Goal: Information Seeking & Learning: Learn about a topic

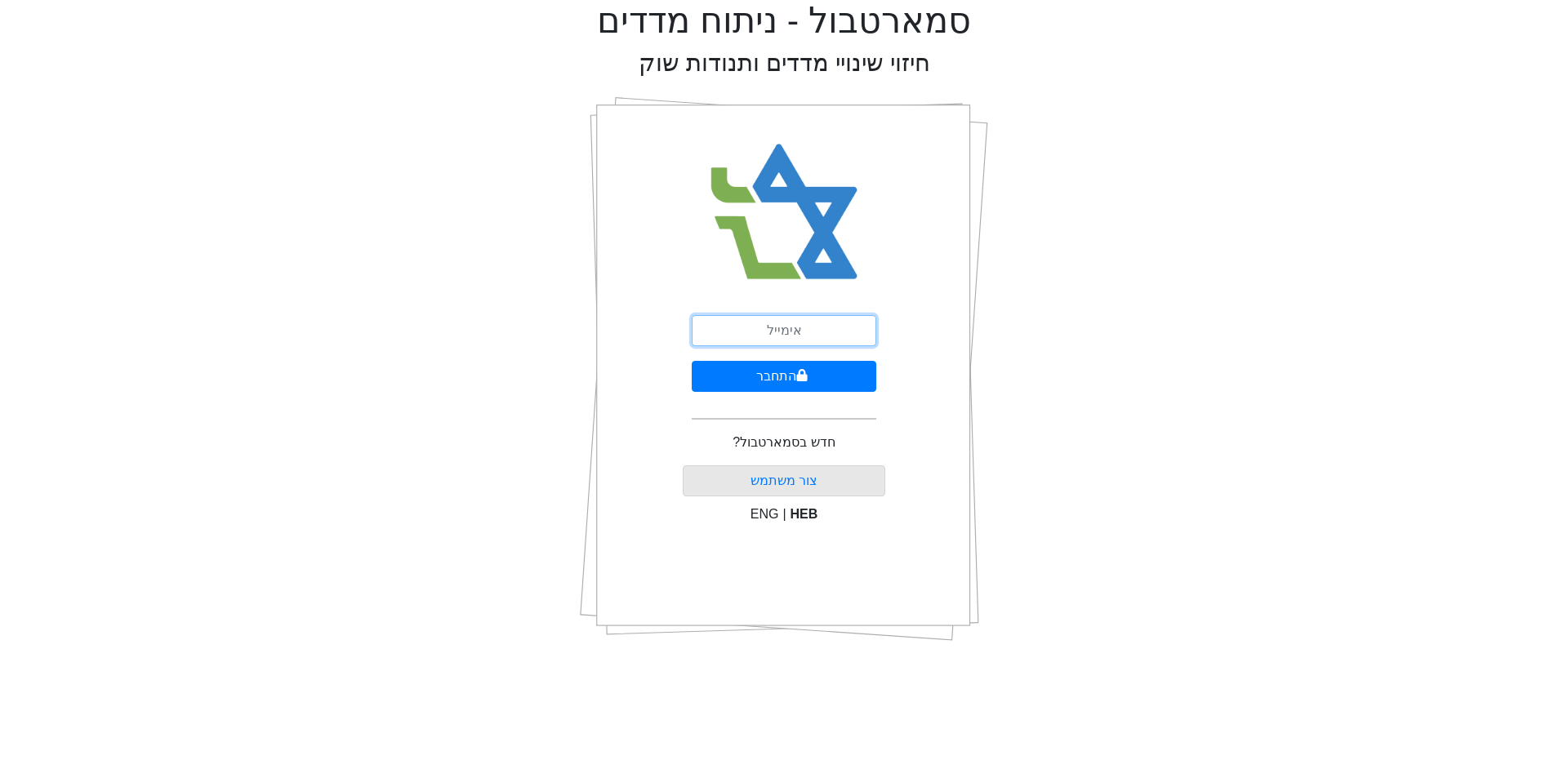
click at [834, 326] on input "email" at bounding box center [784, 330] width 185 height 31
type input "[EMAIL_ADDRESS][DOMAIN_NAME]"
click at [692, 361] on button "התחבר" at bounding box center [784, 376] width 185 height 31
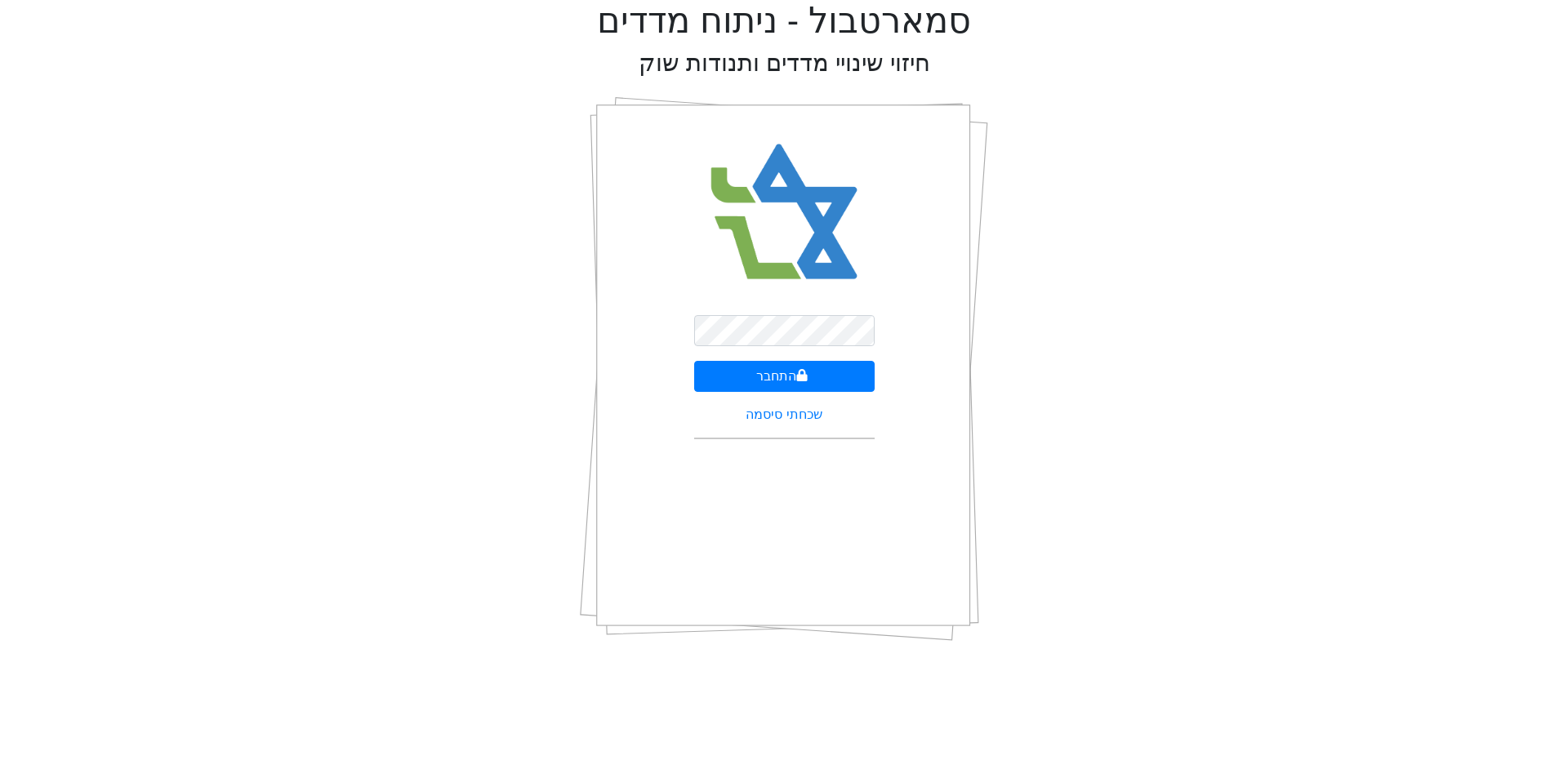
click at [941, 338] on div "התחבר שכחתי סיסמה" at bounding box center [784, 369] width 409 height 571
click at [838, 377] on button "התחבר" at bounding box center [784, 376] width 180 height 31
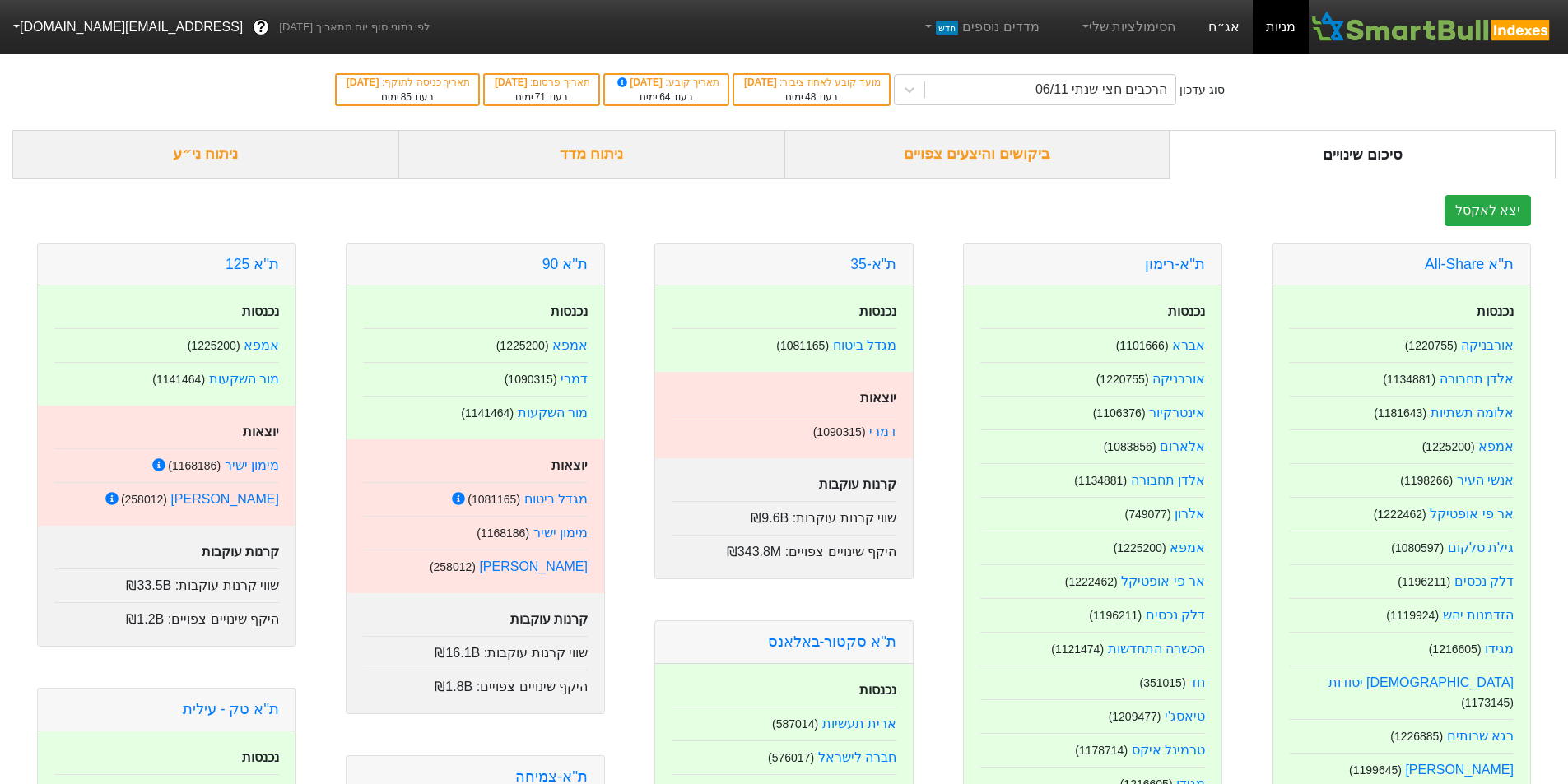
click at [1225, 33] on link "אג״ח" at bounding box center [1224, 27] width 58 height 55
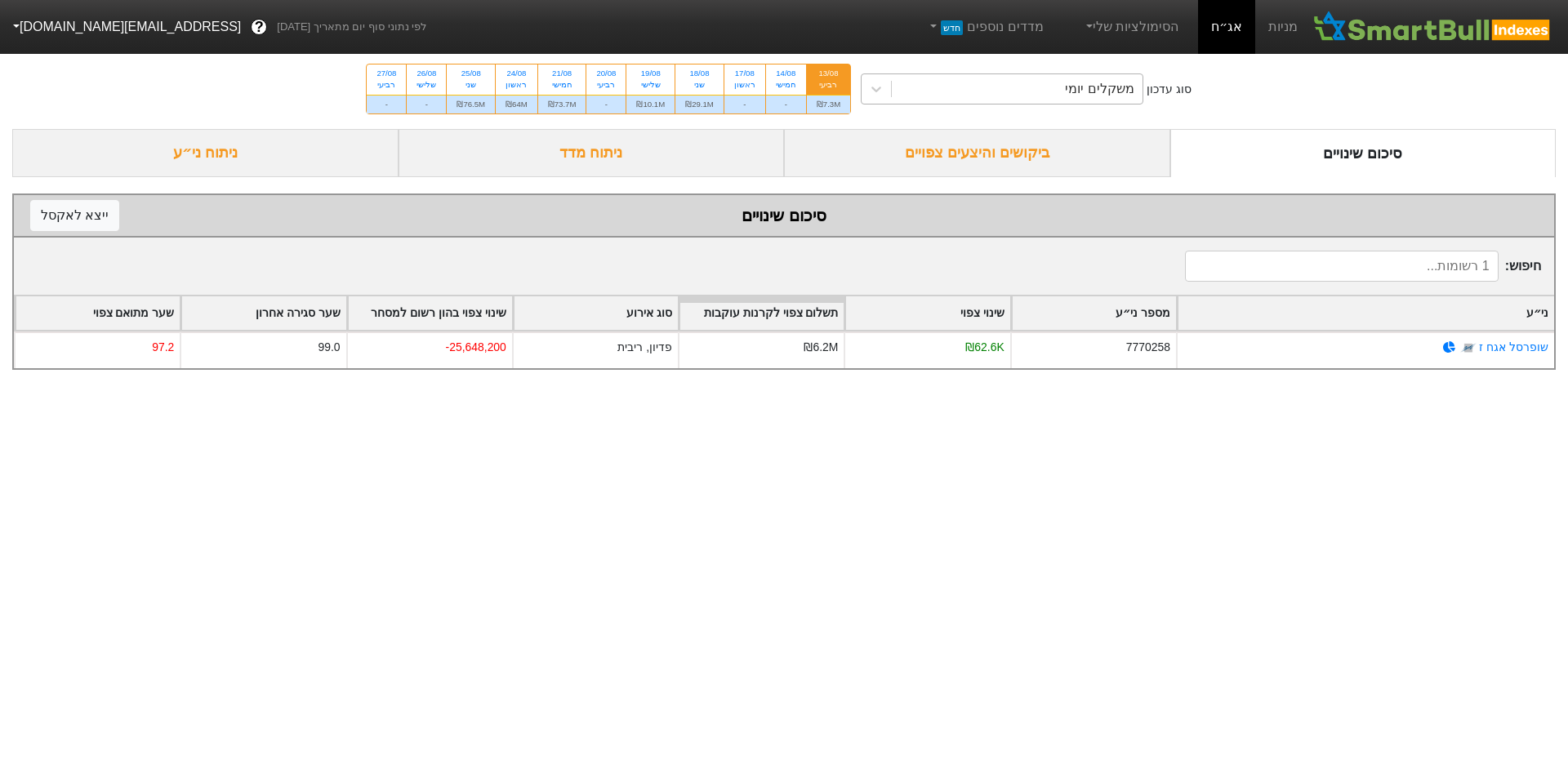
click at [970, 85] on div "משקלים יומי" at bounding box center [1016, 89] width 251 height 30
click at [1290, 96] on div "סוג עדכון משקלים יומי 13/08 רביעי ₪7.3M 14/08 חמישי - 17/08 ראשון - 18/08 שני ₪…" at bounding box center [784, 89] width 1568 height 80
click at [670, 157] on div "ניתוח מדד" at bounding box center [591, 152] width 386 height 49
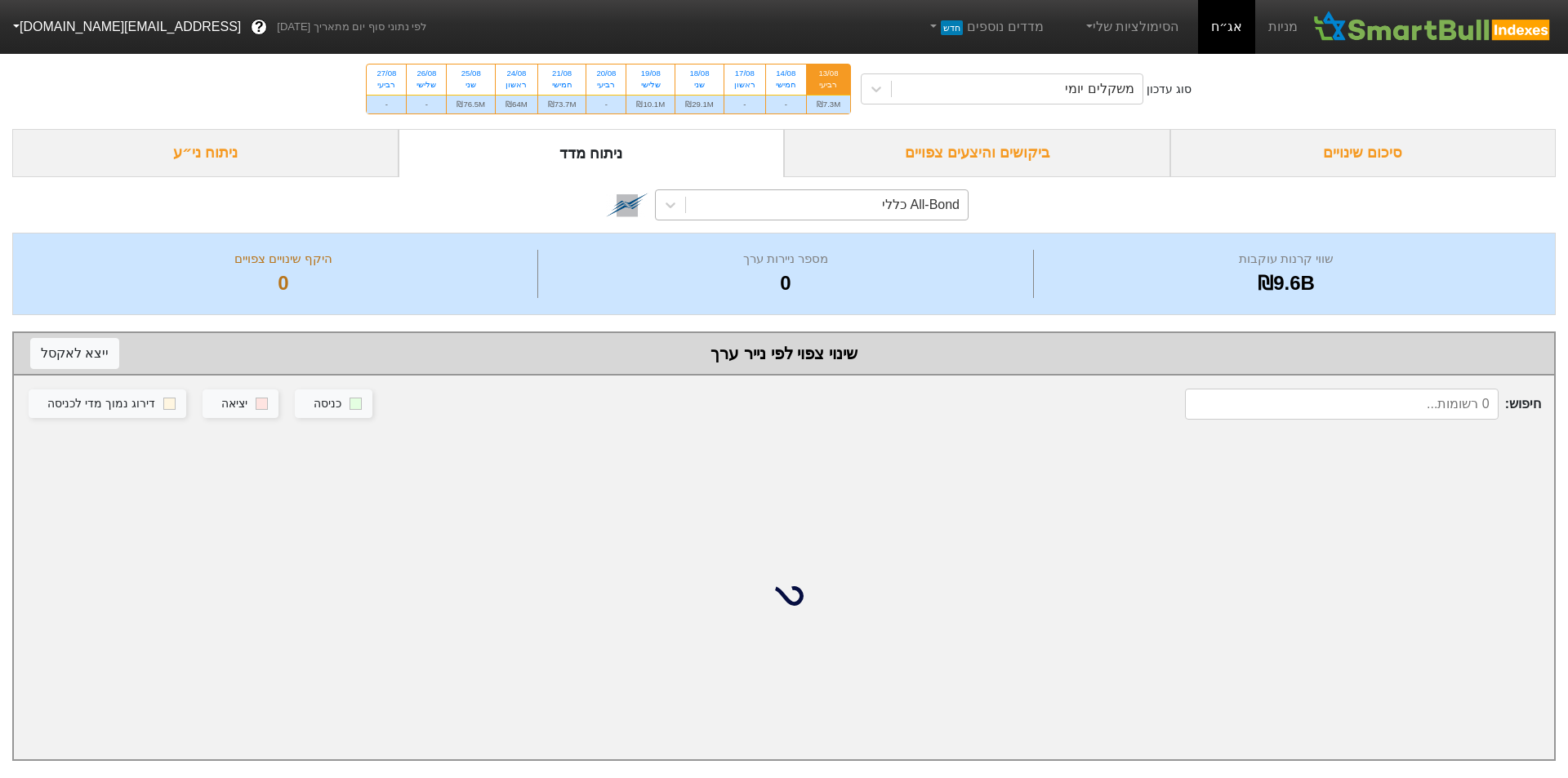
click at [815, 206] on div "All-Bond כללי" at bounding box center [827, 205] width 282 height 30
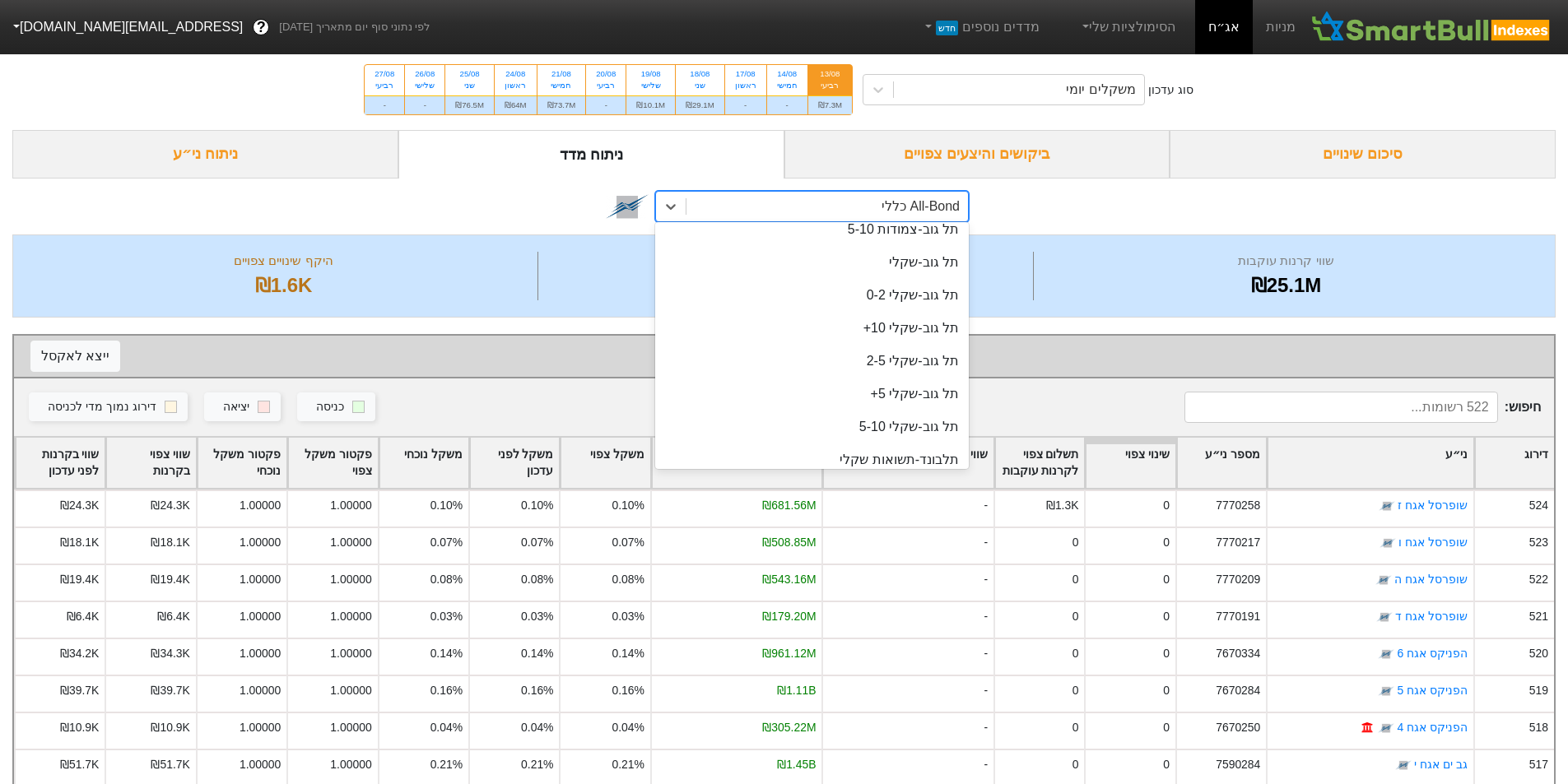
scroll to position [1306, 0]
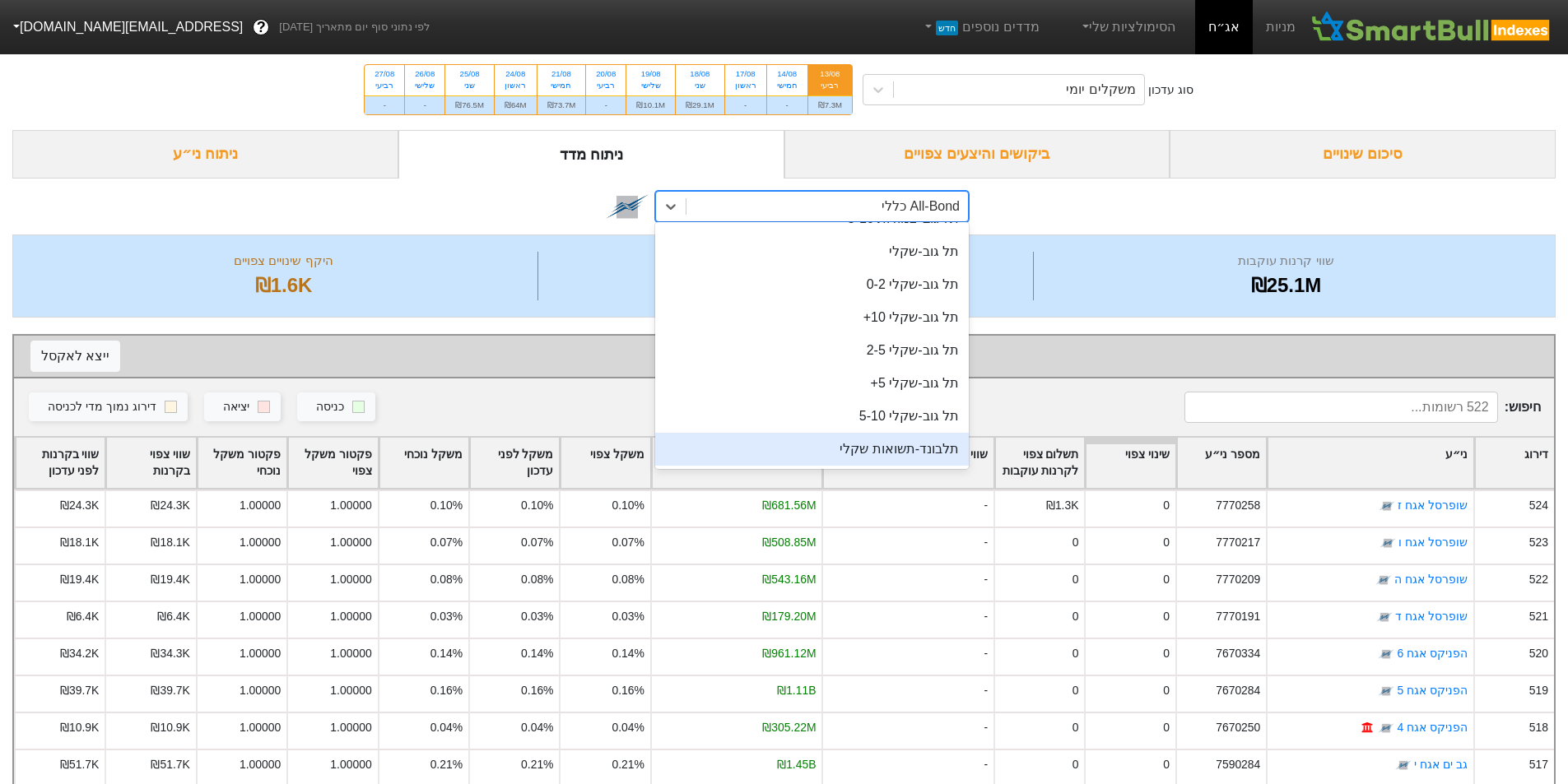
click at [841, 446] on div "תלבונד-תשואות שקלי" at bounding box center [811, 449] width 314 height 33
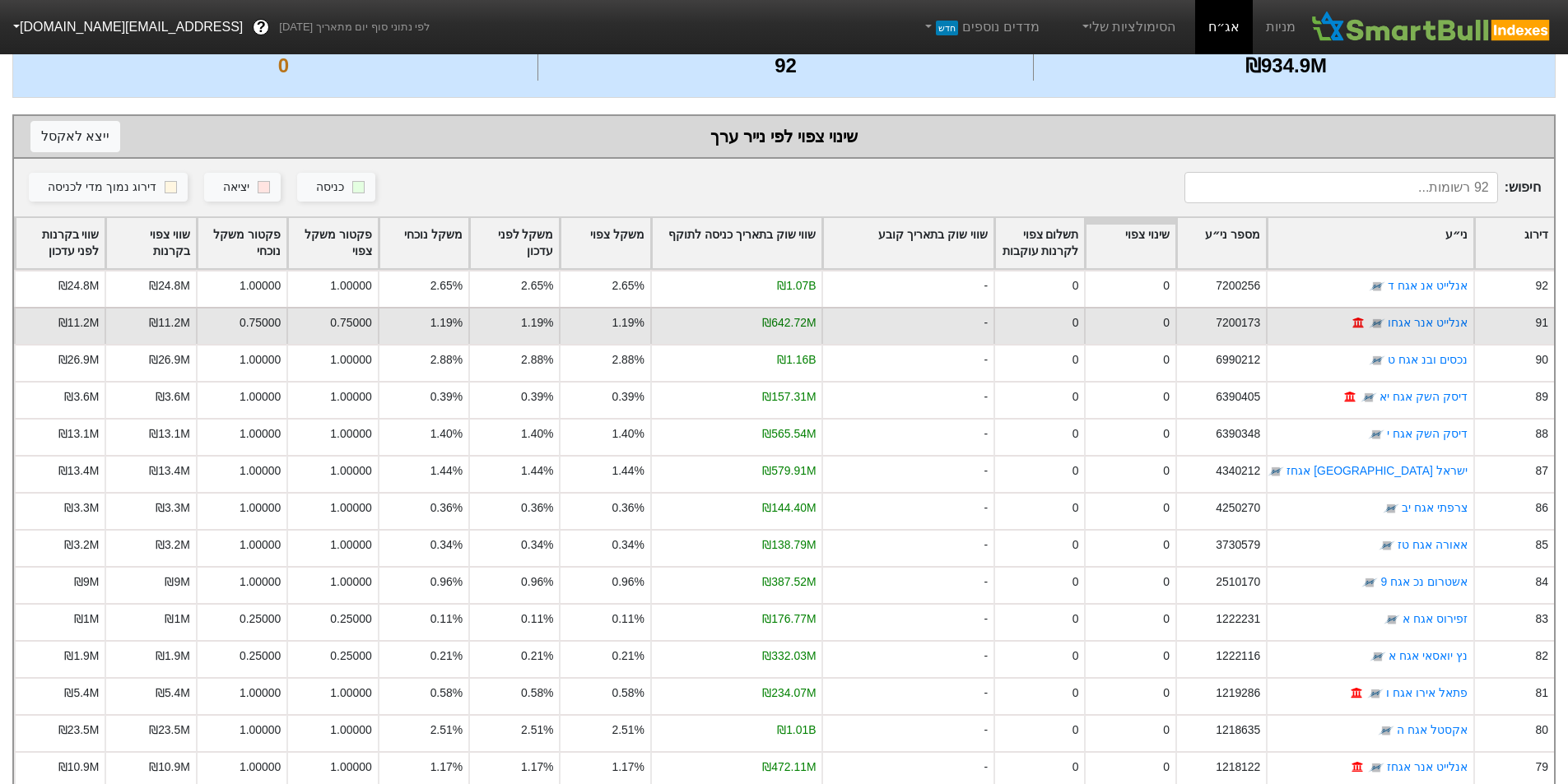
scroll to position [312, 0]
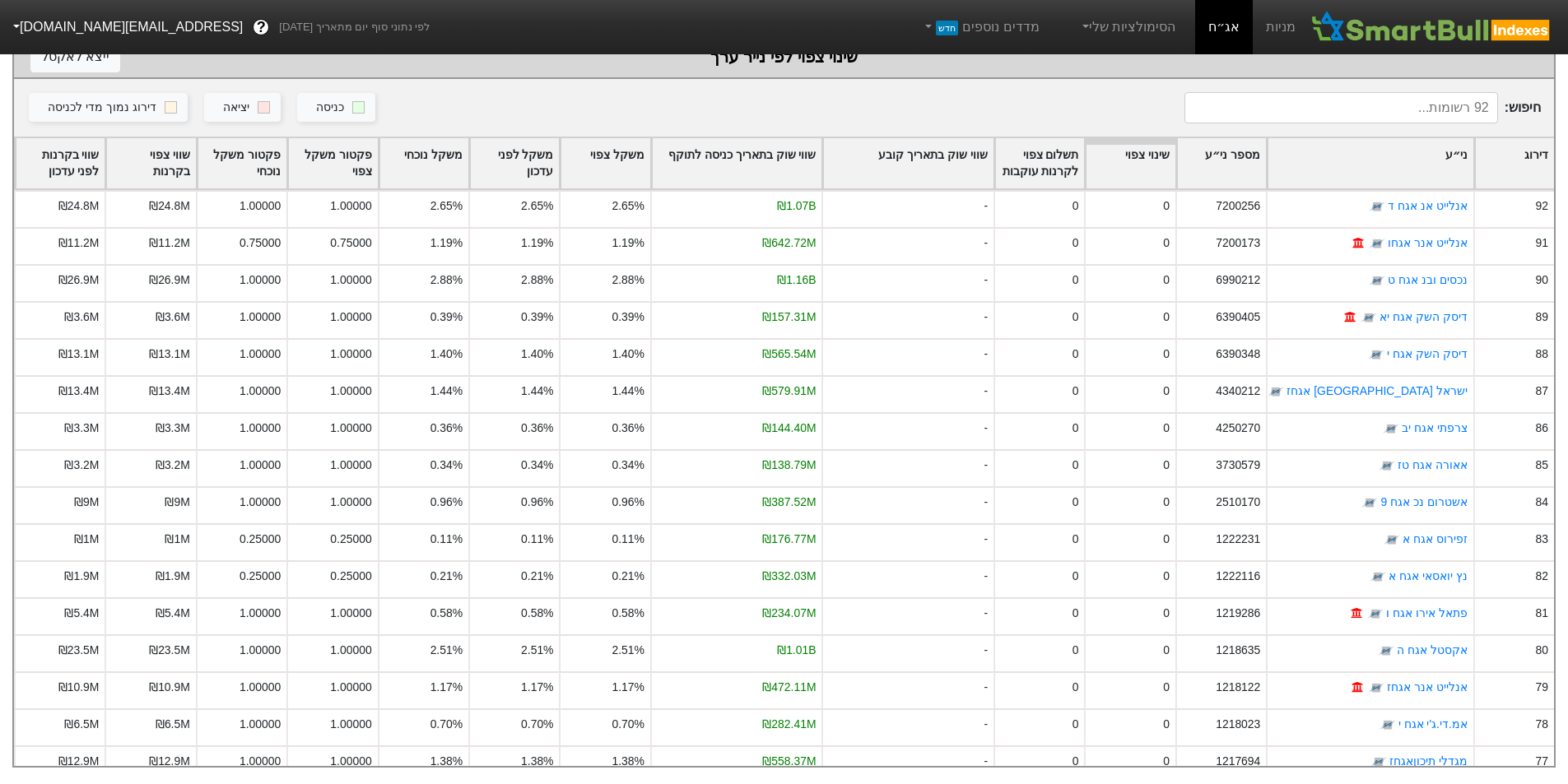
click at [805, 152] on div "שווי שוק בתאריך כניסה לתוקף" at bounding box center [736, 163] width 170 height 51
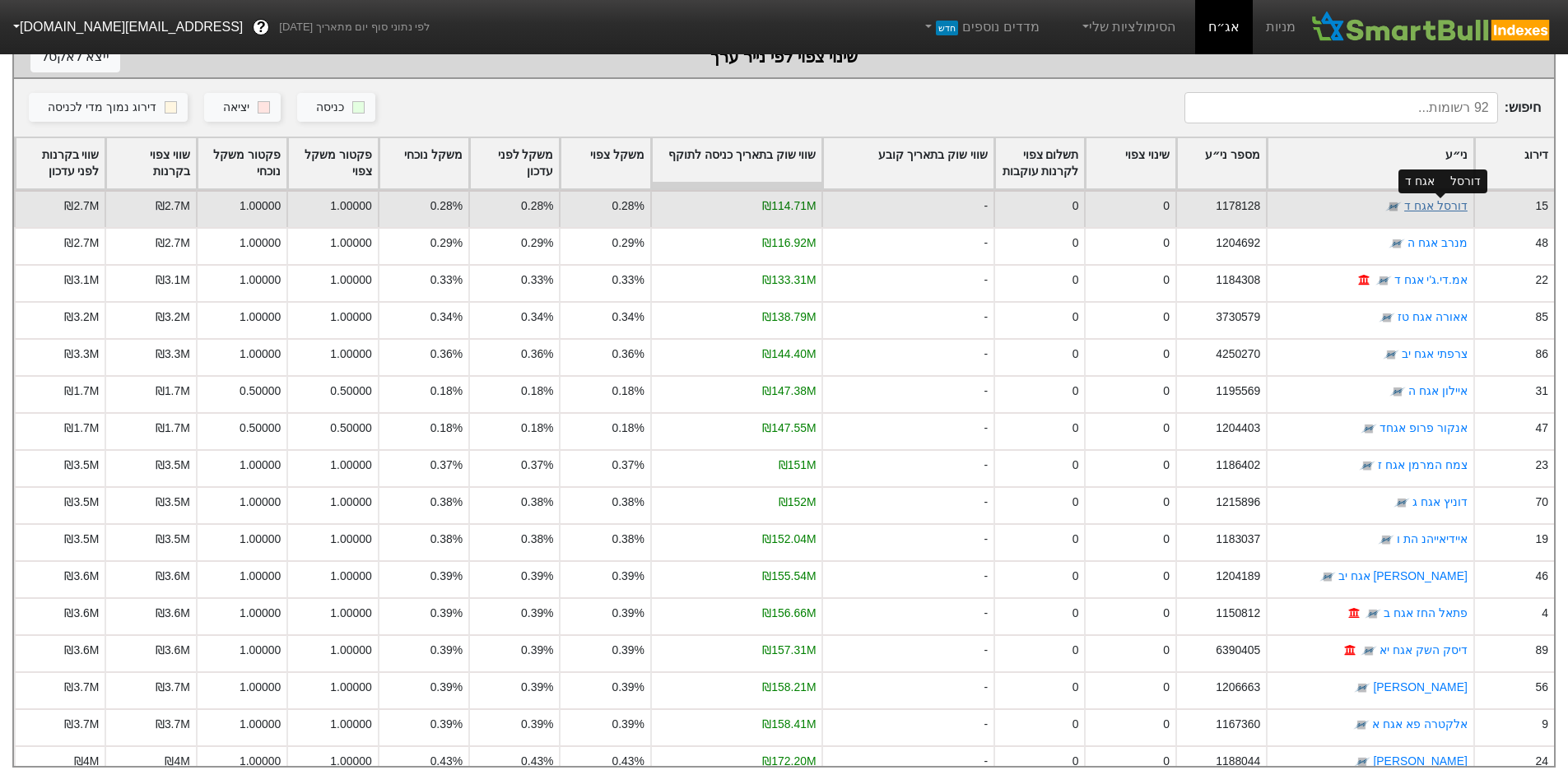
click at [1423, 200] on link "דורסל אגח ד" at bounding box center [1435, 206] width 63 height 13
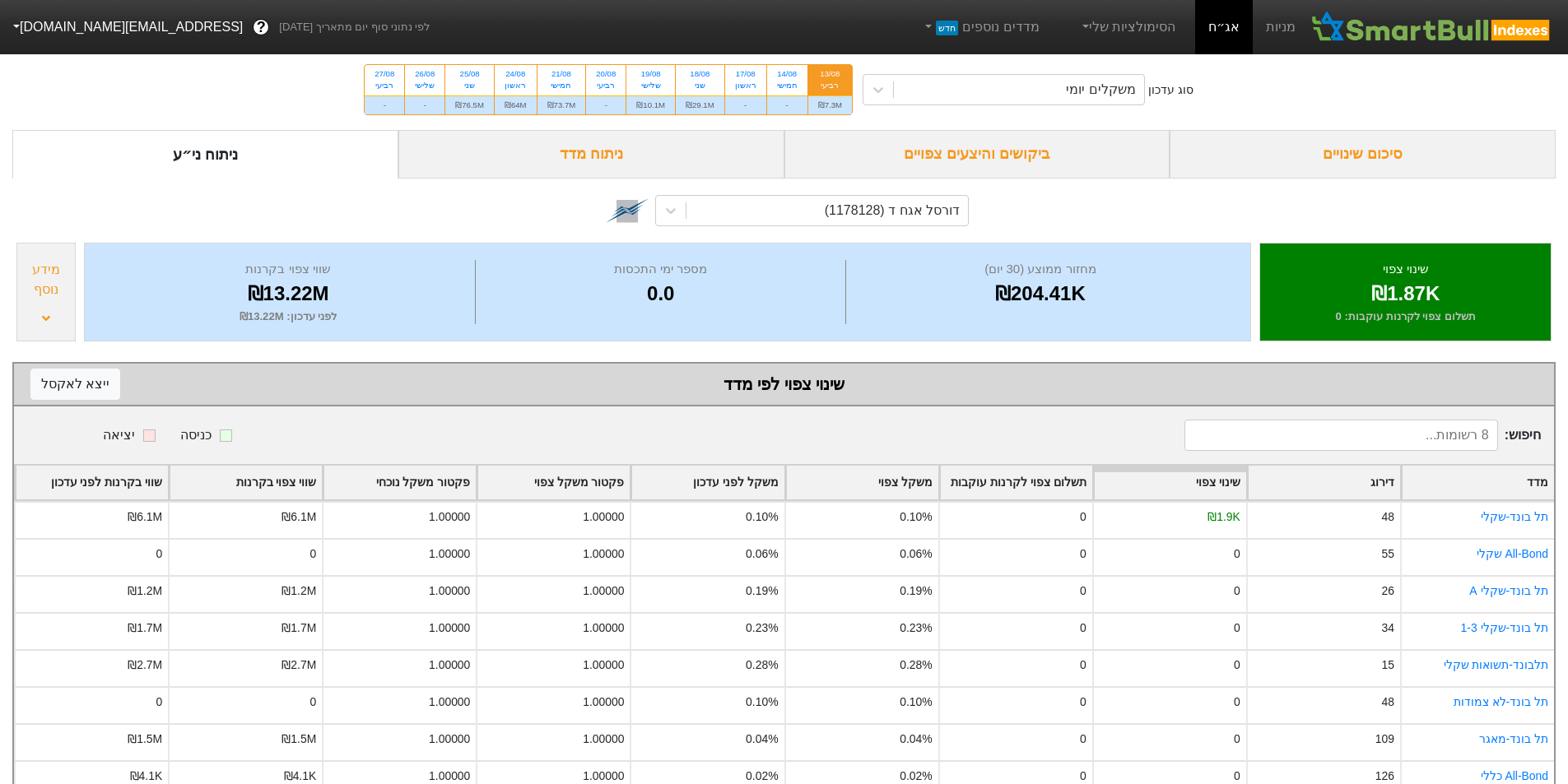
scroll to position [43, 0]
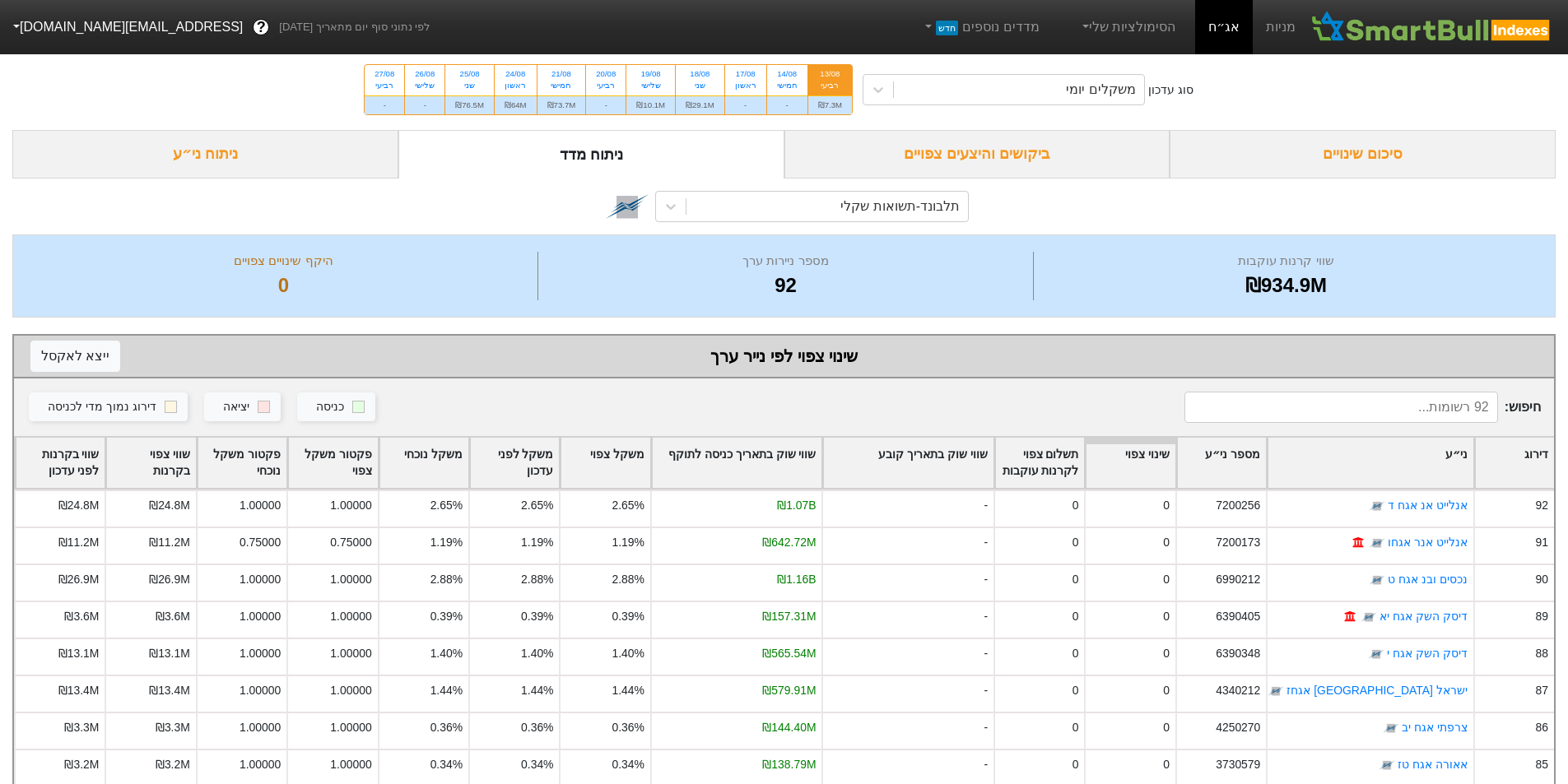
scroll to position [109, 0]
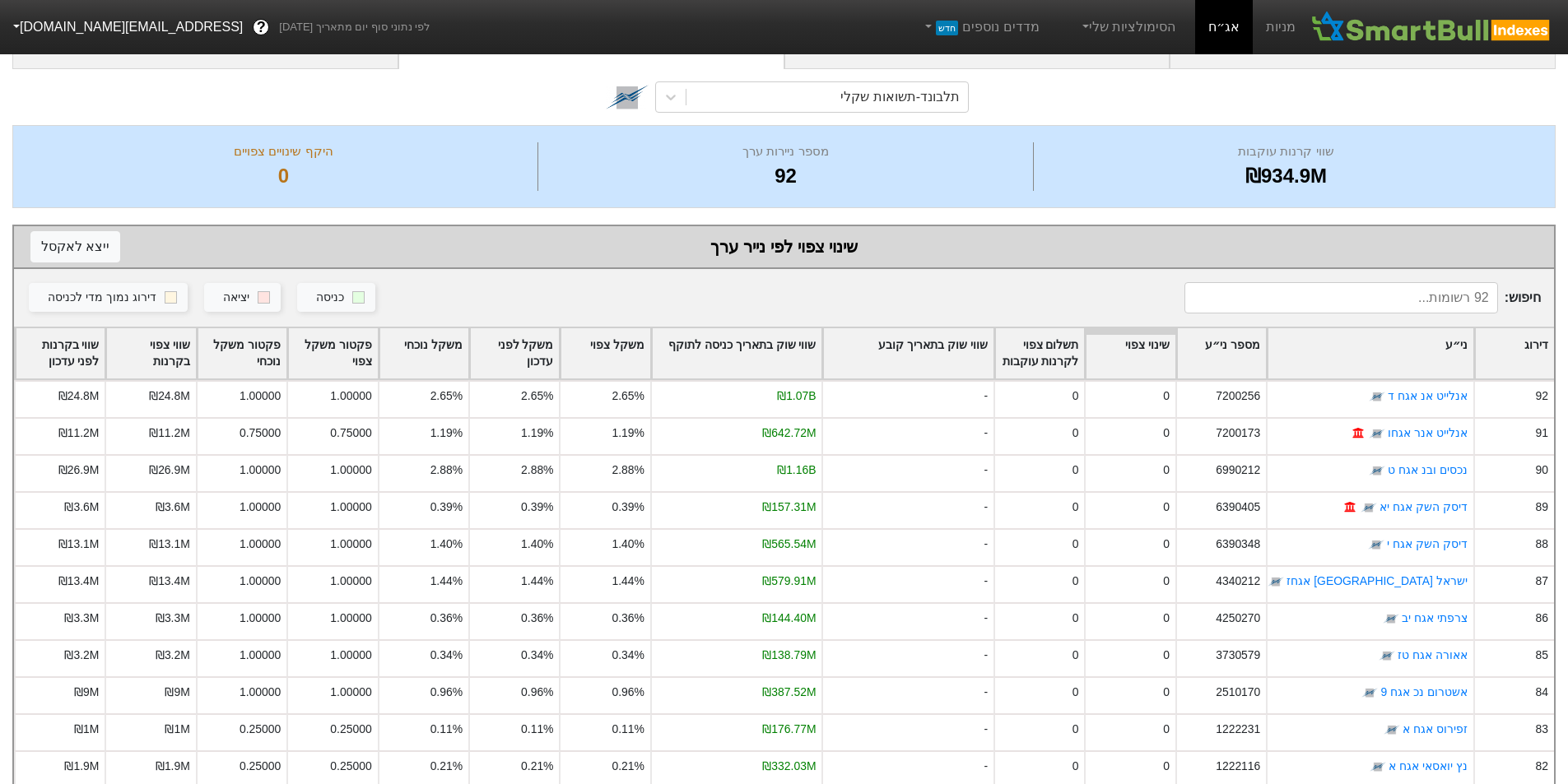
click at [794, 346] on div "שווי שוק בתאריך כניסה לתוקף" at bounding box center [736, 353] width 170 height 51
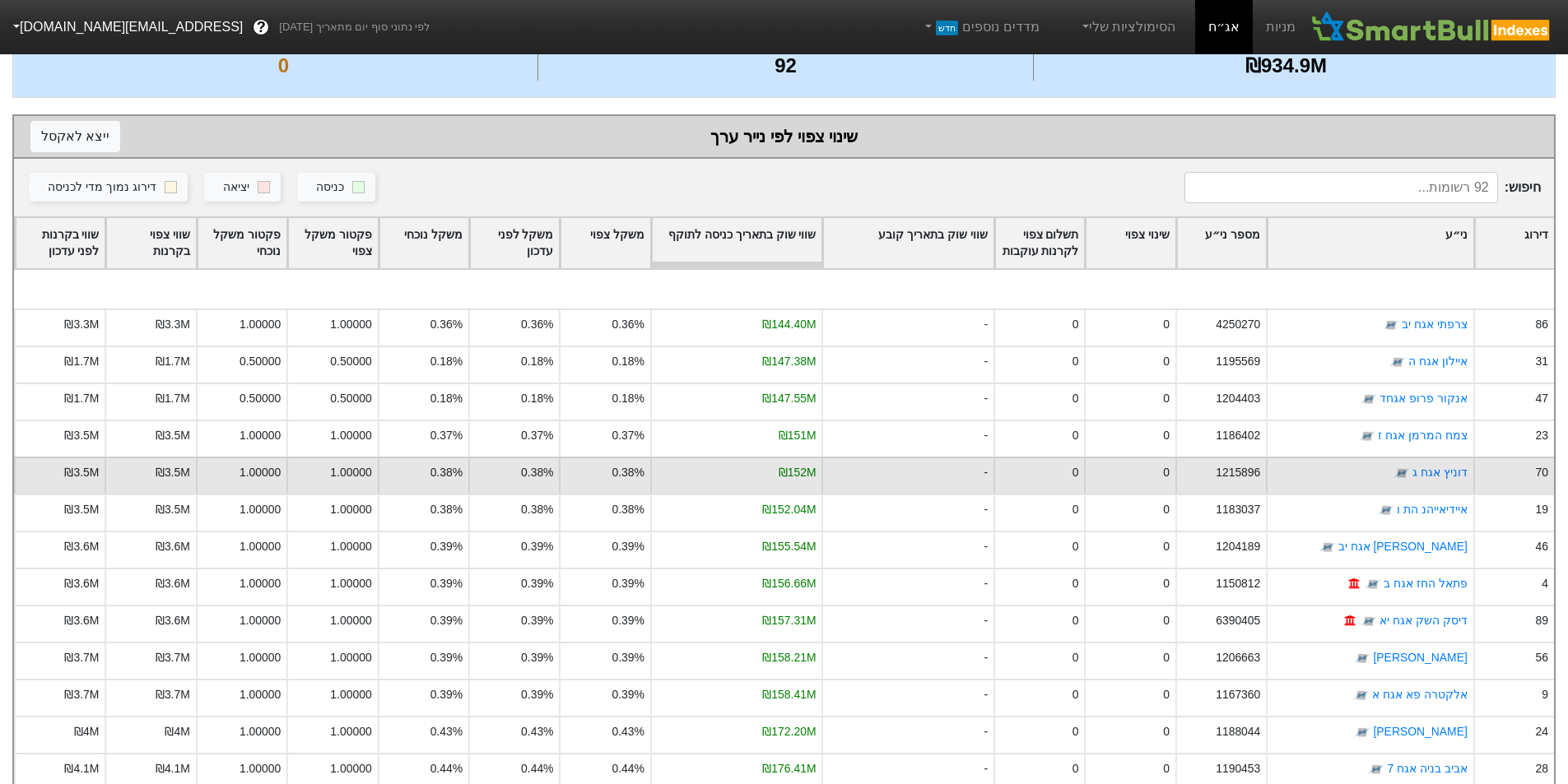
scroll to position [329, 0]
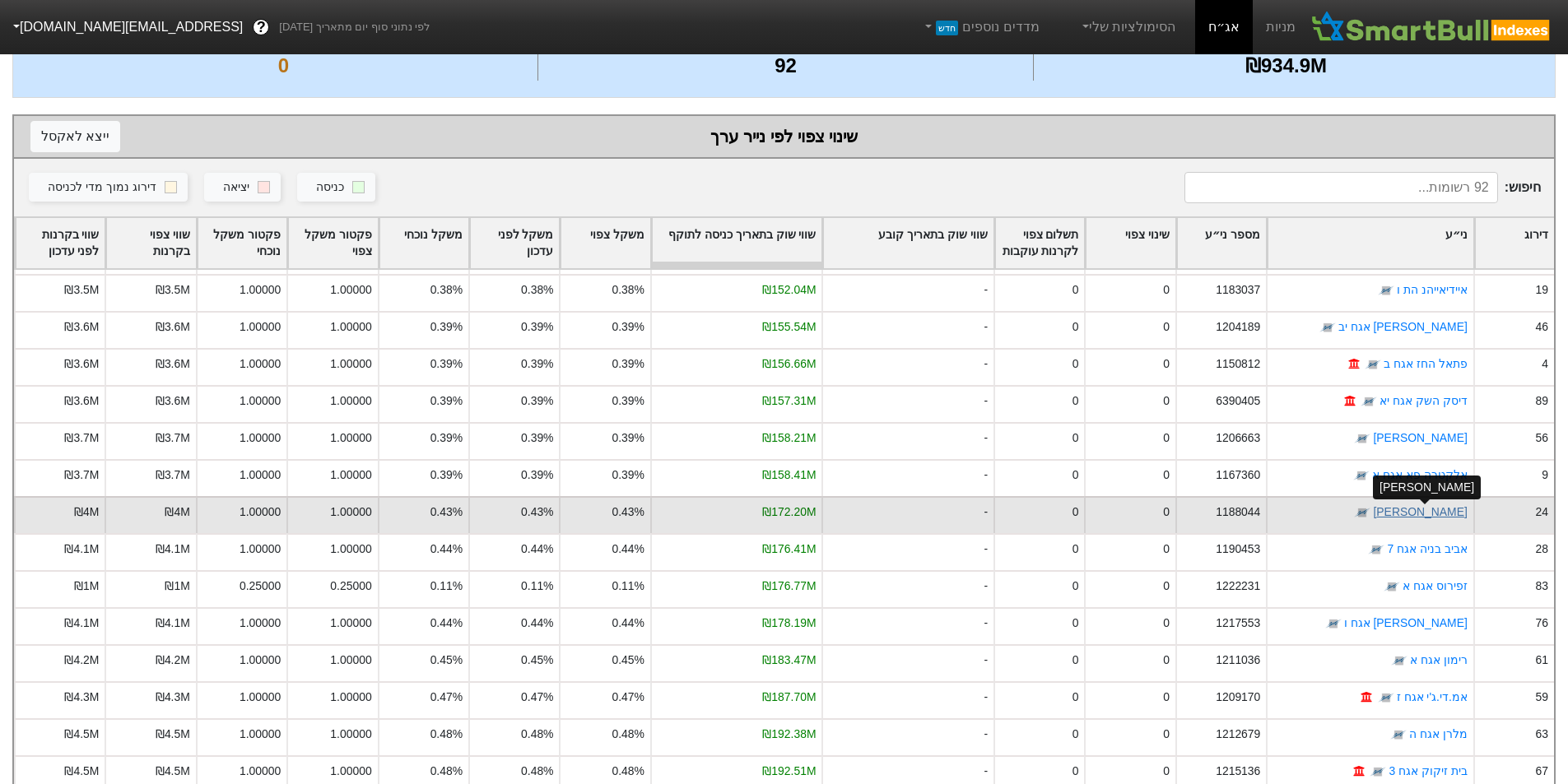
click at [1396, 507] on link "[PERSON_NAME]" at bounding box center [1420, 512] width 94 height 13
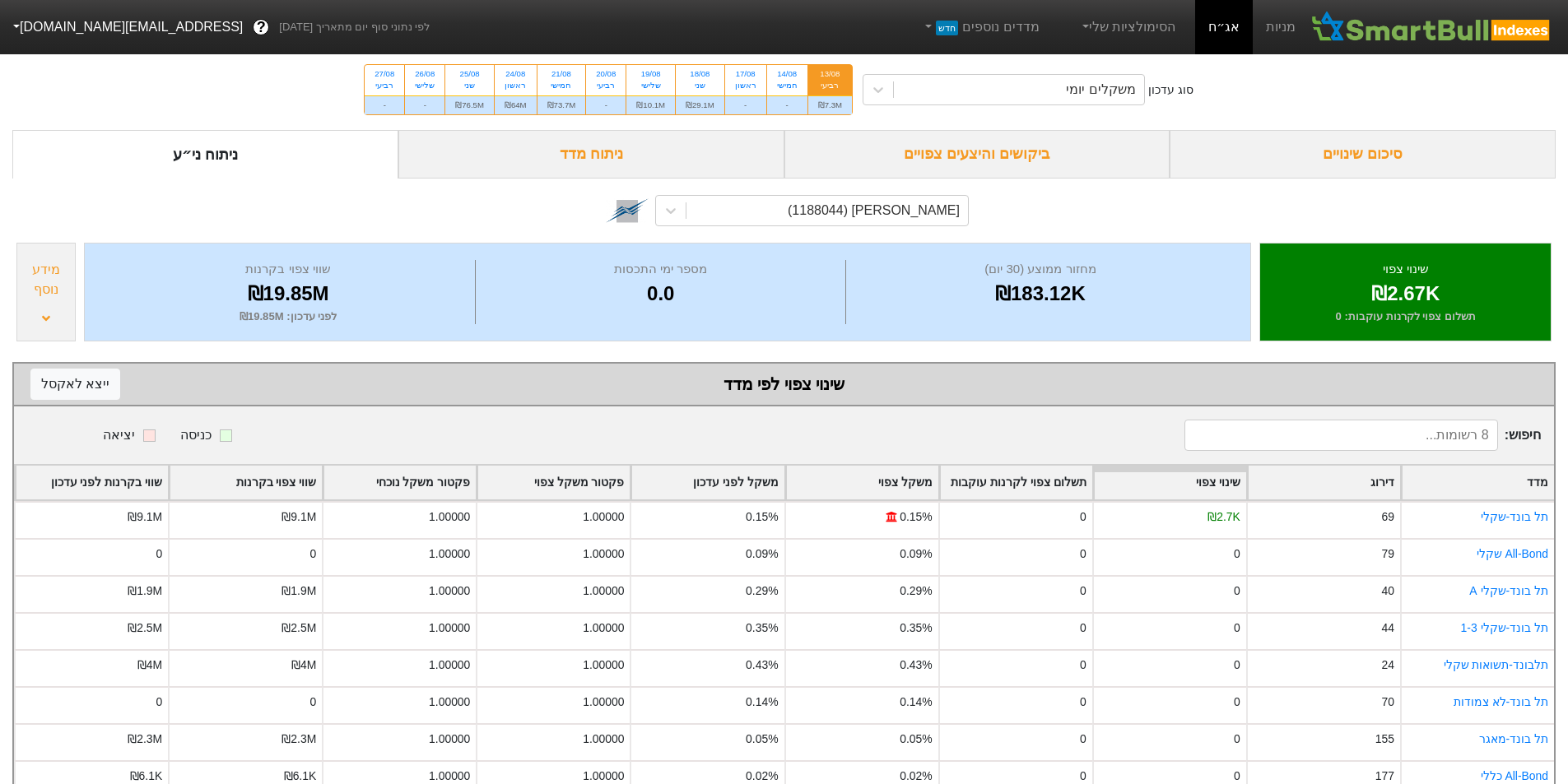
click at [274, 294] on div "₪19.85M" at bounding box center [288, 294] width 366 height 30
click at [385, 300] on div "₪19.85M" at bounding box center [288, 294] width 366 height 30
click at [1066, 284] on div "₪183.12K" at bounding box center [1040, 294] width 379 height 30
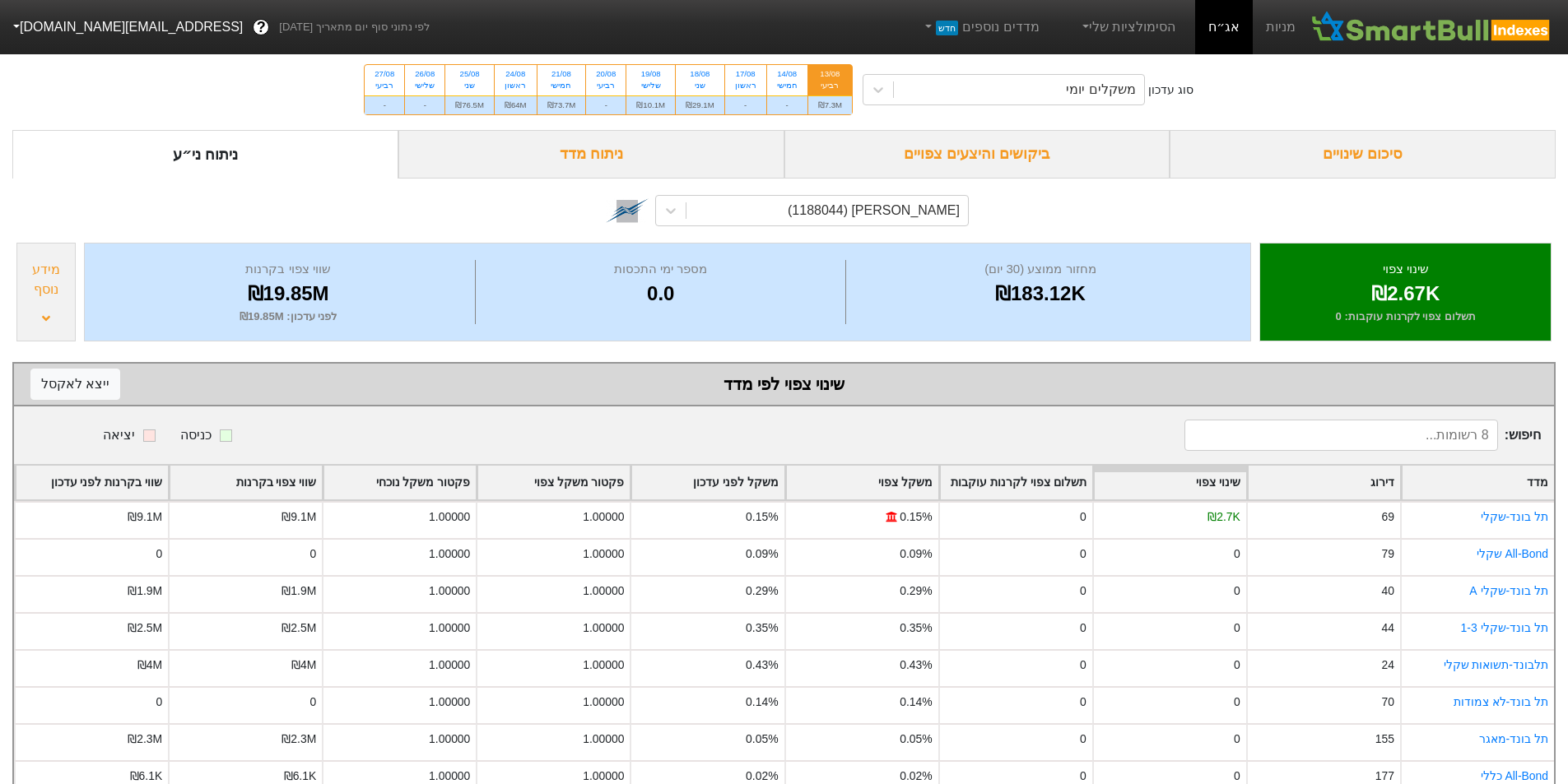
click at [1066, 284] on div "₪183.12K" at bounding box center [1040, 294] width 379 height 30
click at [1101, 281] on div "₪183.12K" at bounding box center [1040, 294] width 379 height 30
